Goal: Information Seeking & Learning: Find specific fact

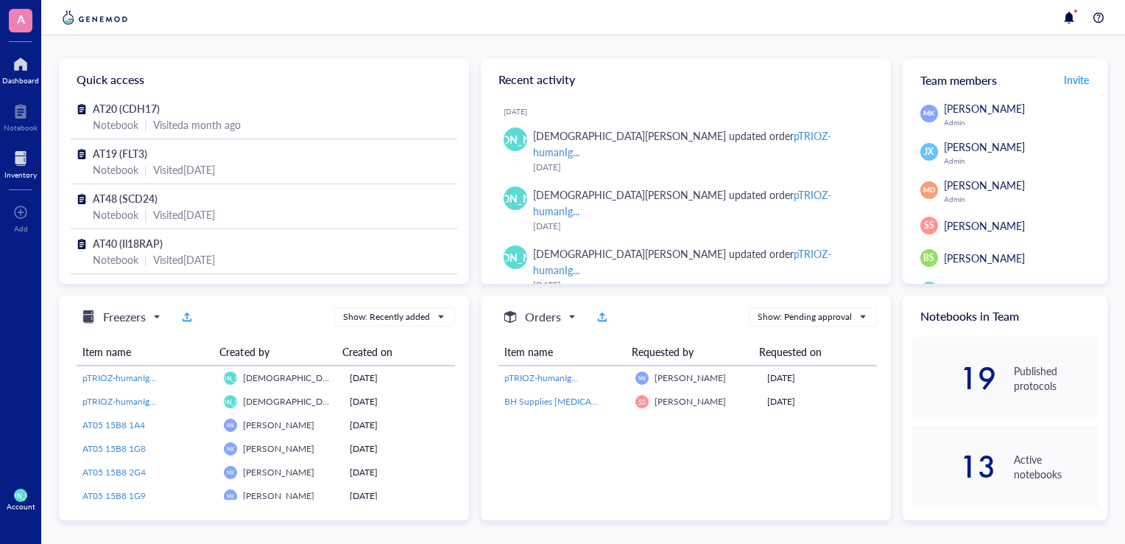
click at [26, 160] on div at bounding box center [20, 159] width 32 height 24
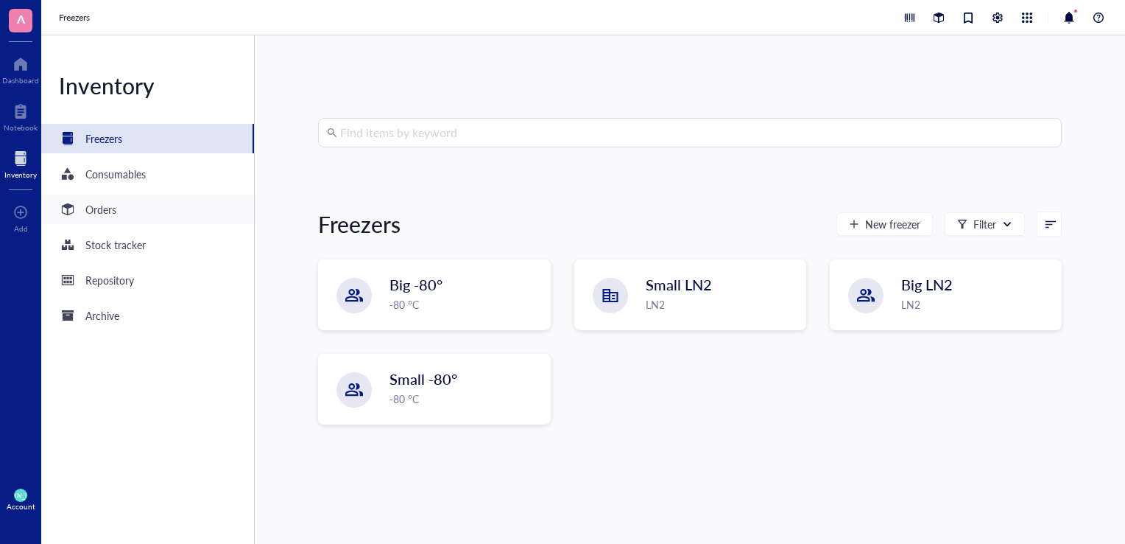
click at [206, 206] on div "Orders" at bounding box center [147, 208] width 213 height 29
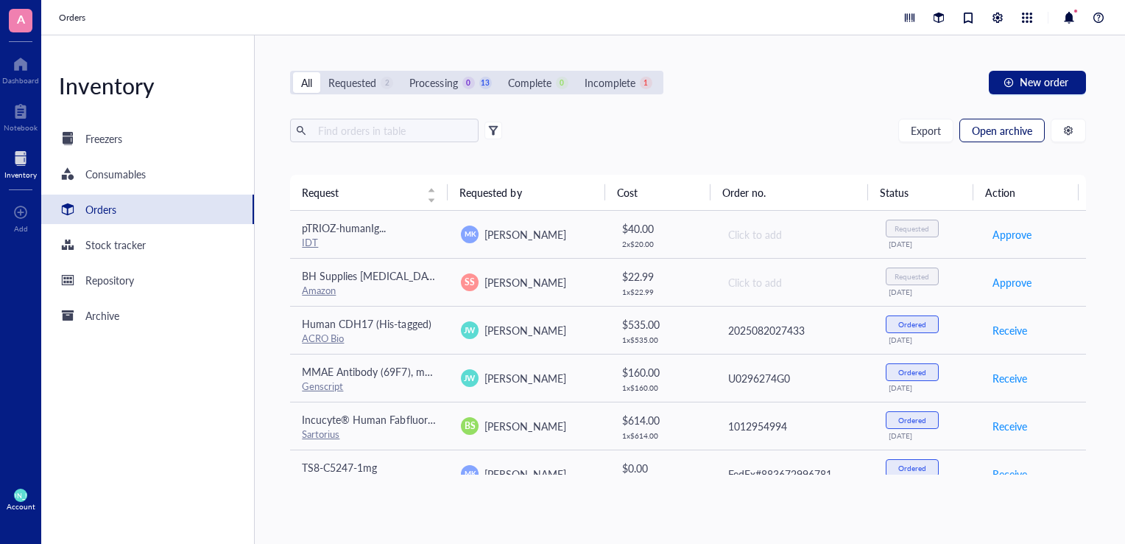
click at [984, 130] on span "Open archive" at bounding box center [1002, 130] width 60 height 12
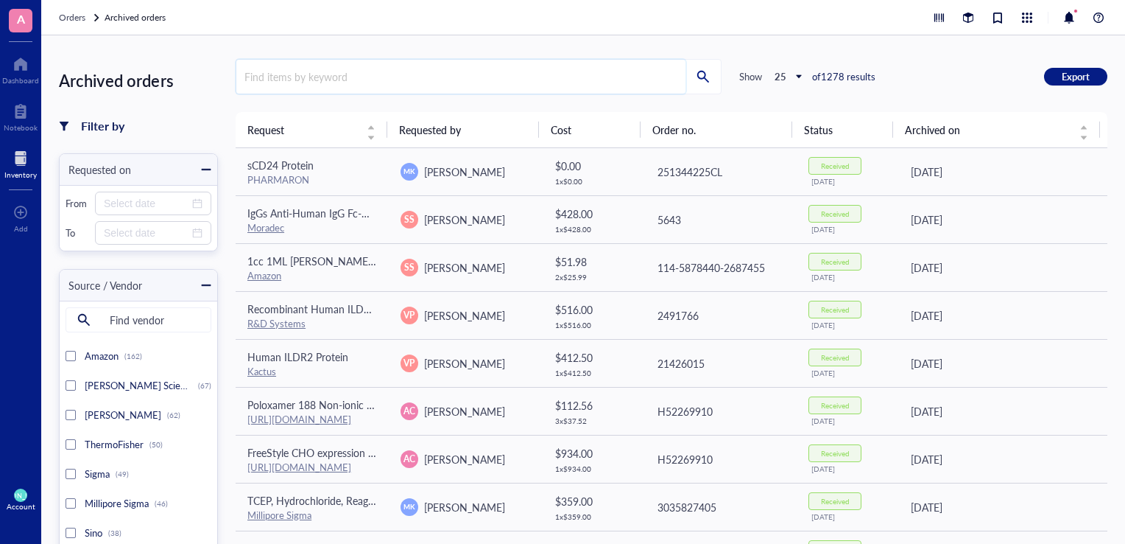
click at [619, 74] on input "search" at bounding box center [460, 77] width 449 height 34
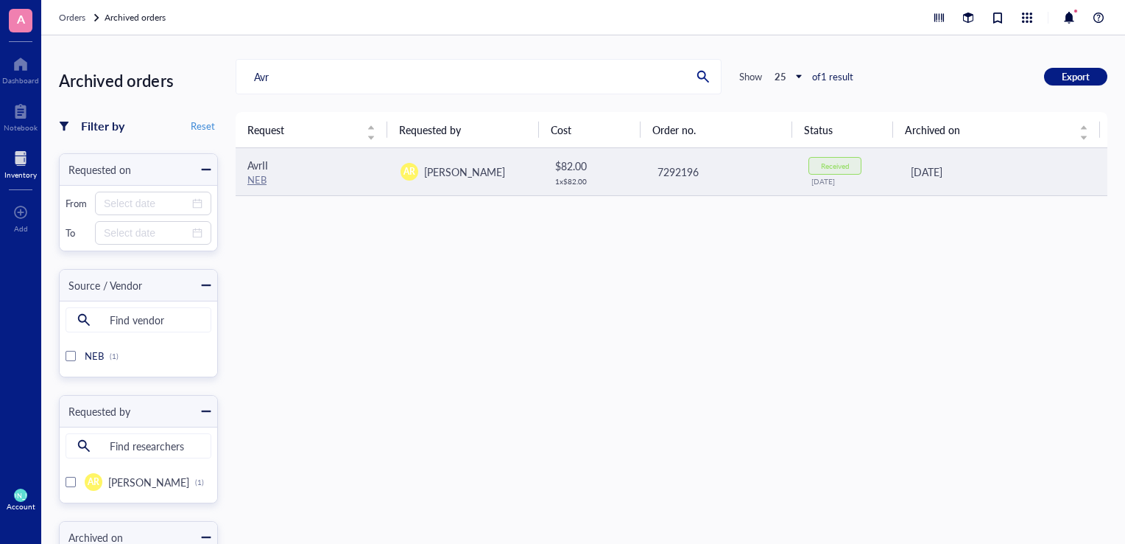
click at [356, 166] on div "AvrII" at bounding box center [312, 165] width 130 height 16
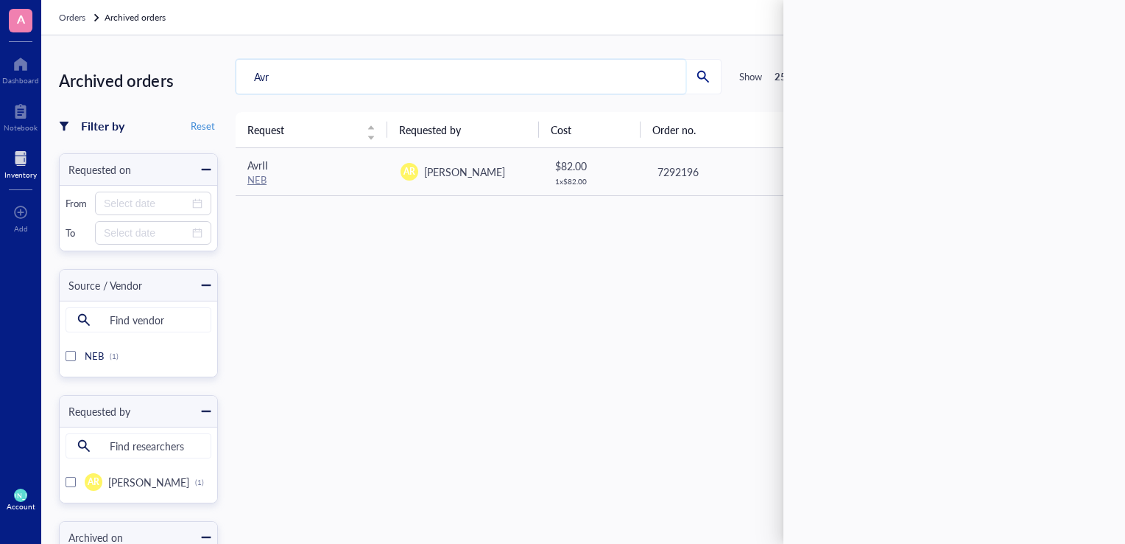
click at [434, 68] on input "Avr" at bounding box center [460, 77] width 449 height 34
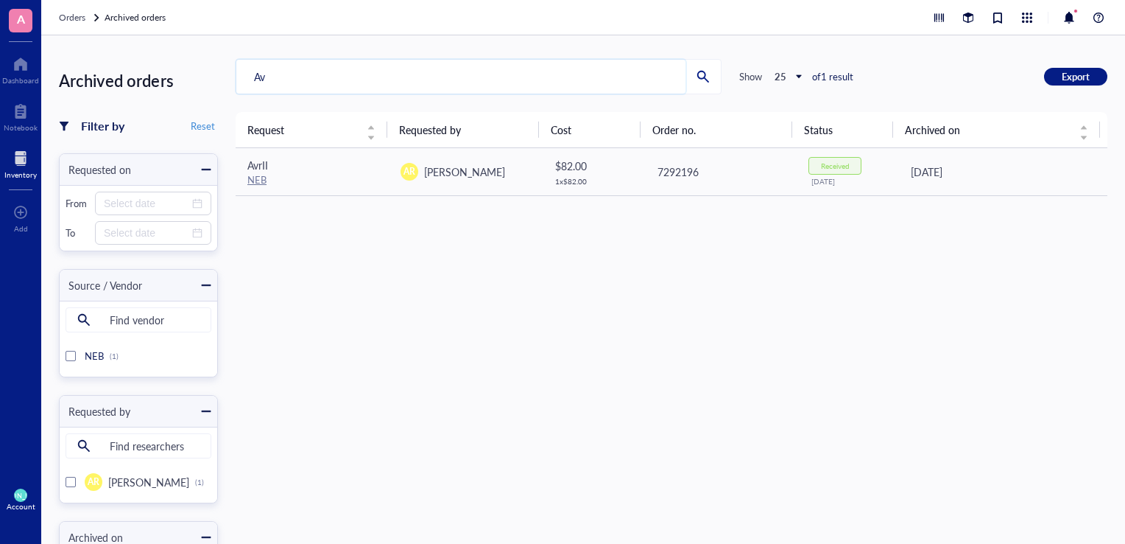
type input "A"
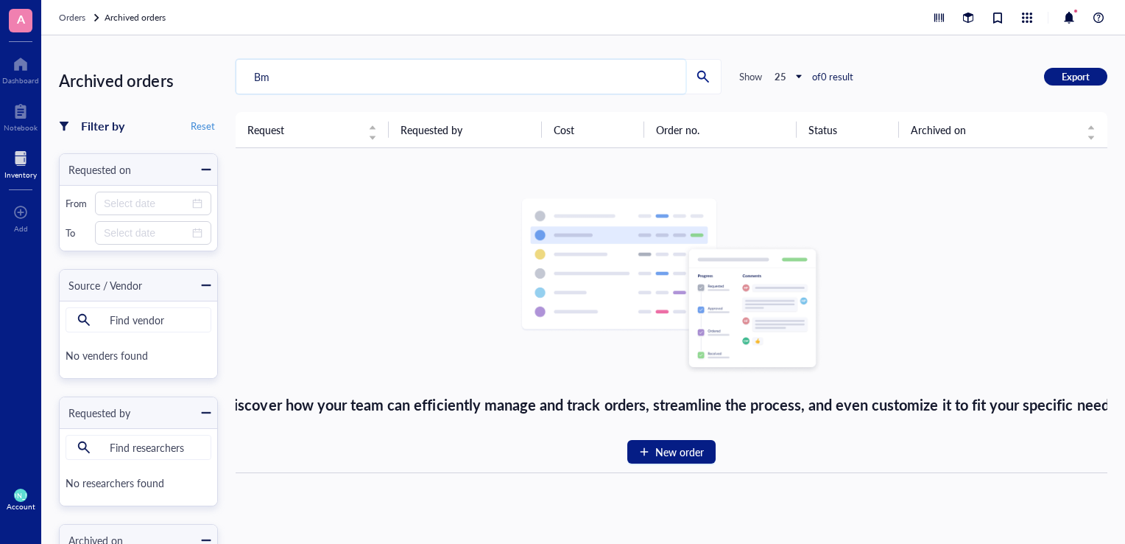
type input "B"
type input "Avr"
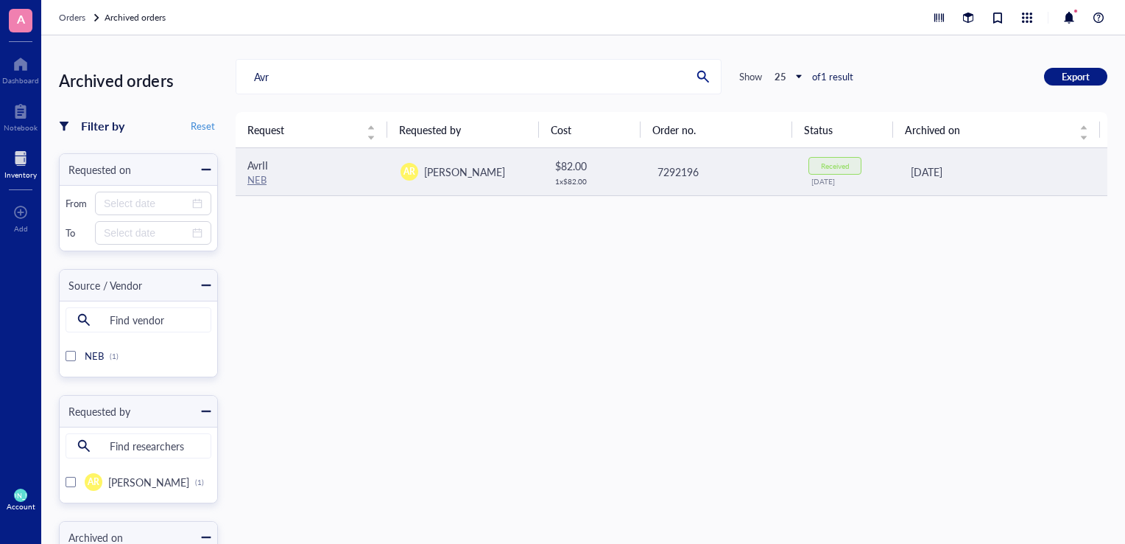
click at [333, 167] on div "AvrII" at bounding box center [312, 165] width 130 height 16
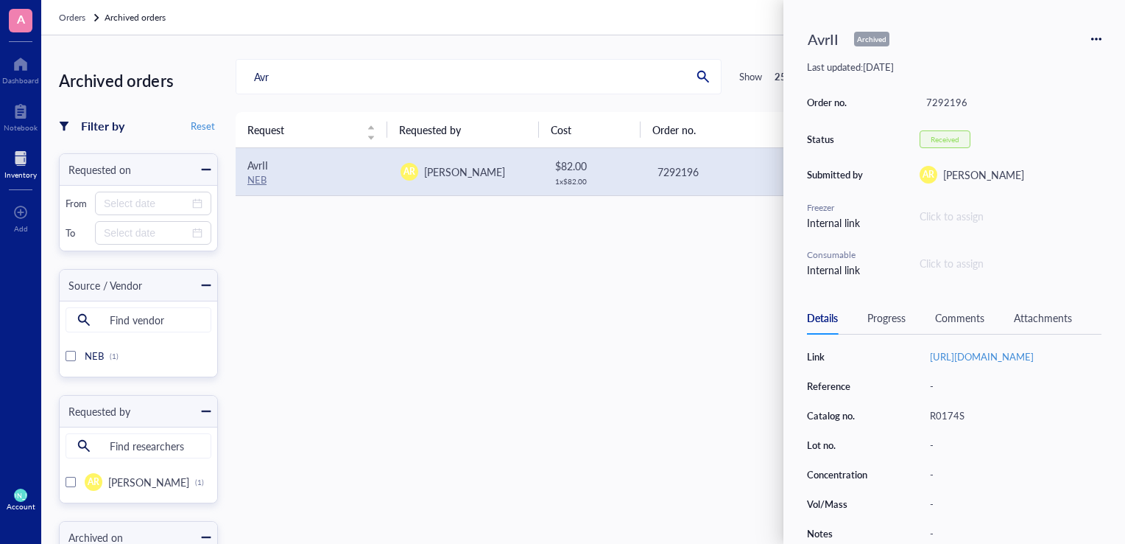
scroll to position [109, 0]
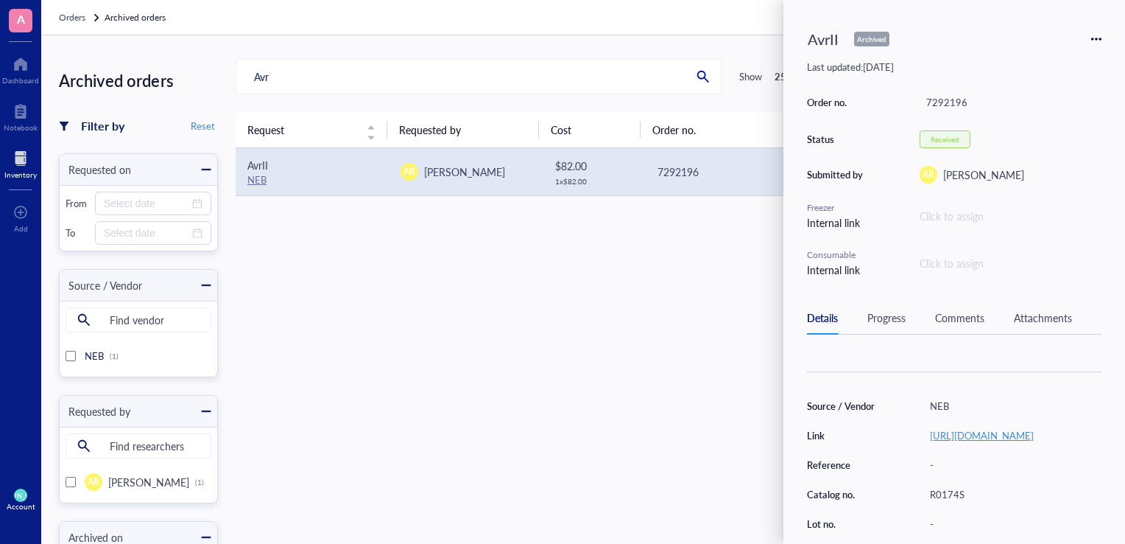
click at [967, 440] on link "[URL][DOMAIN_NAME]" at bounding box center [982, 435] width 104 height 14
